Goal: Answer question/provide support: Share knowledge or assist other users

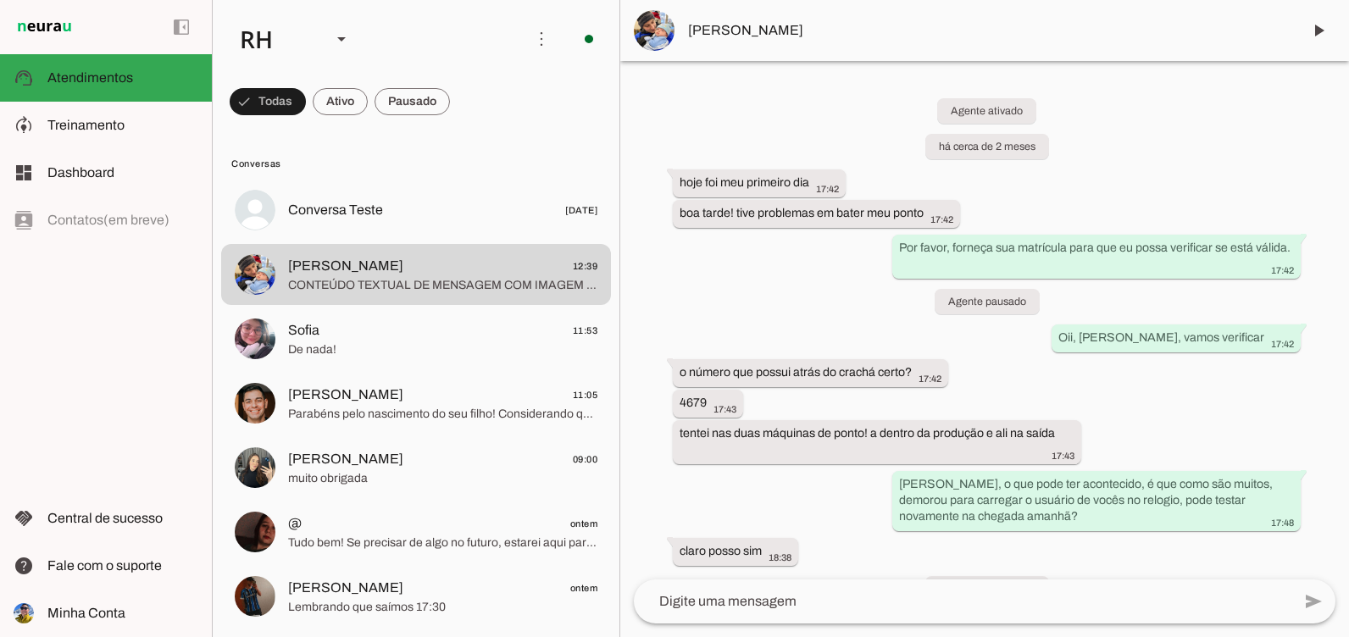
scroll to position [7762, 0]
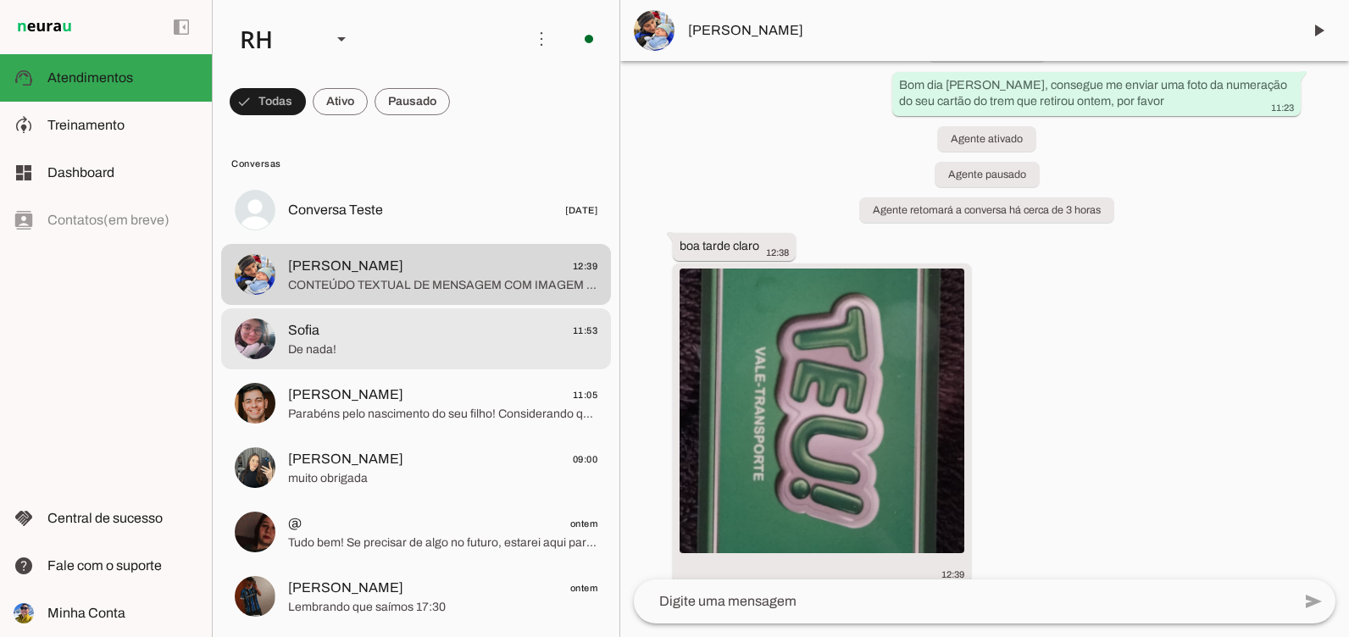
click at [428, 325] on span "Sofia 11:53" at bounding box center [442, 330] width 309 height 21
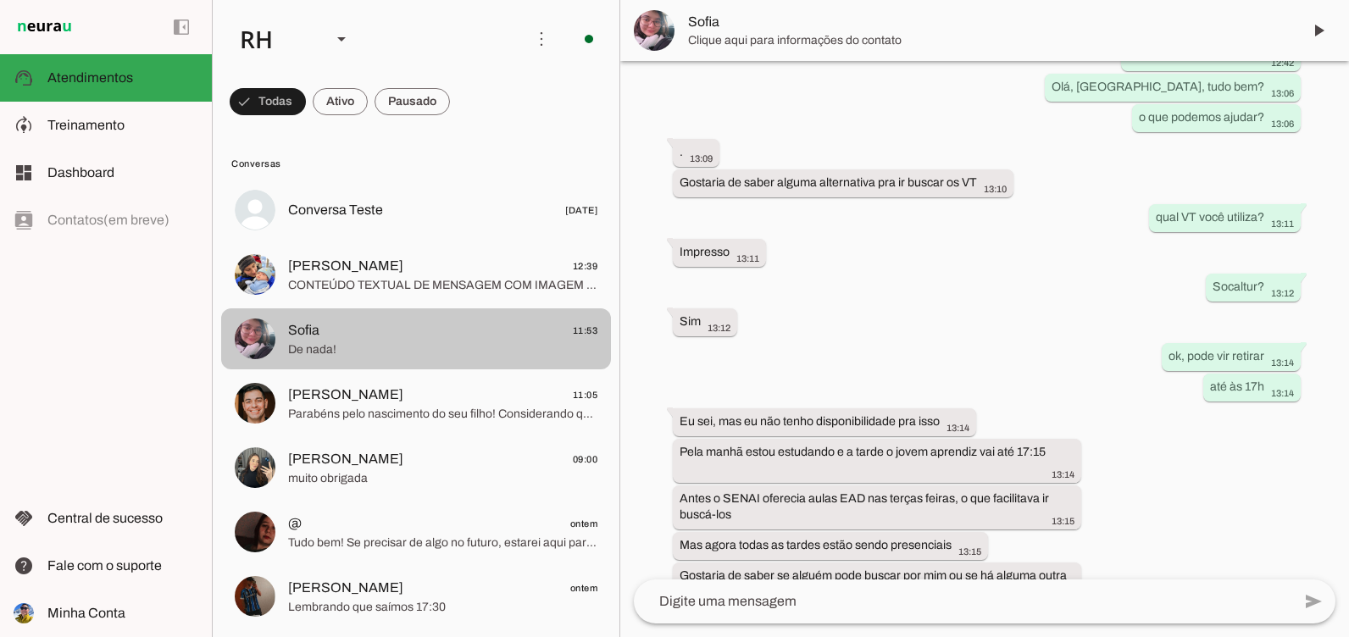
scroll to position [14610, 0]
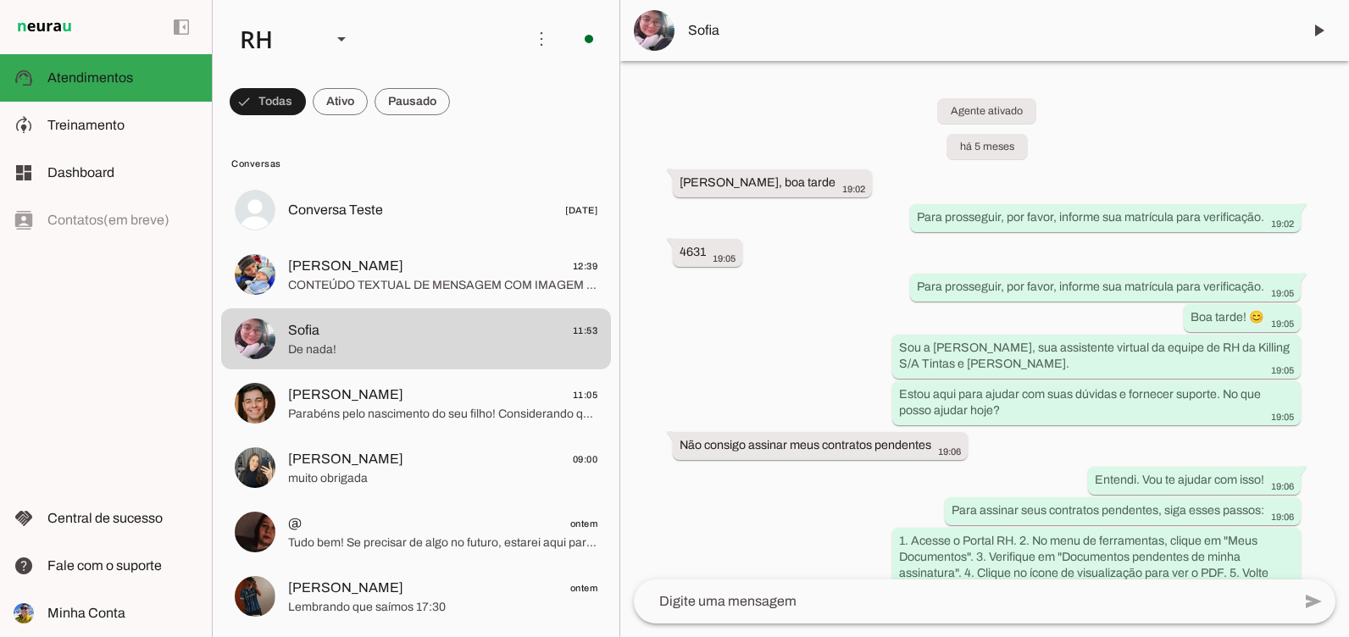
scroll to position [14610, 0]
